Goal: Task Accomplishment & Management: Complete application form

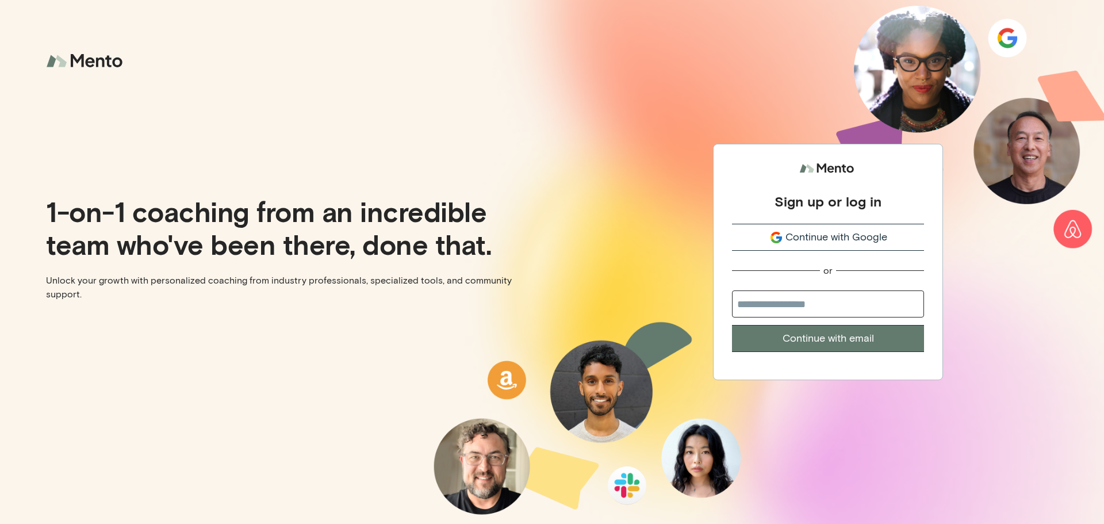
click at [794, 305] on input "email" at bounding box center [828, 303] width 192 height 27
drag, startPoint x: 793, startPoint y: 293, endPoint x: 788, endPoint y: 309, distance: 16.7
click at [792, 300] on input "email" at bounding box center [828, 303] width 192 height 27
type input "**********"
click at [802, 340] on button "Continue with email" at bounding box center [828, 338] width 192 height 27
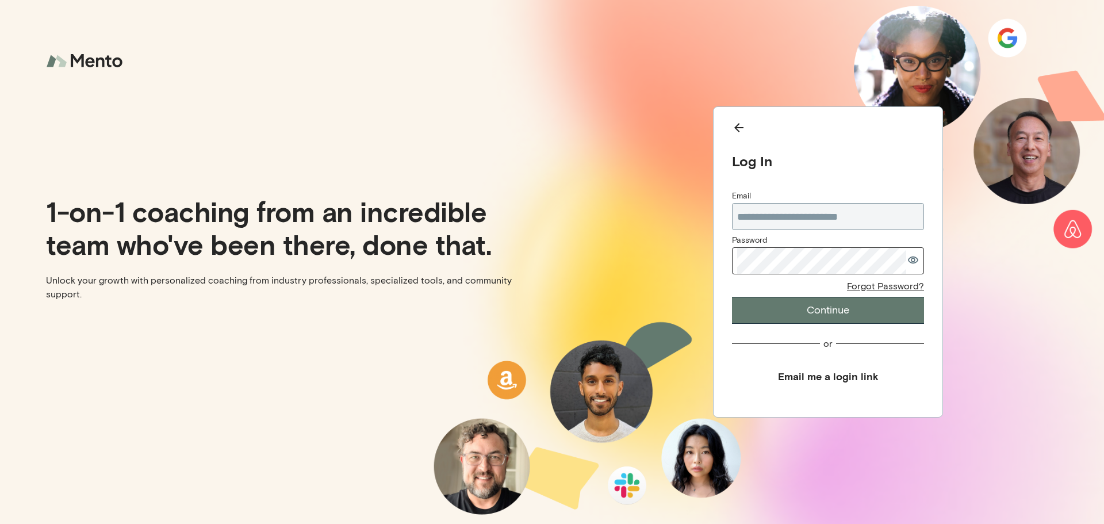
click at [811, 246] on div "Password" at bounding box center [828, 255] width 192 height 41
click at [830, 378] on button "Email me a login link" at bounding box center [828, 376] width 192 height 26
